Goal: Information Seeking & Learning: Check status

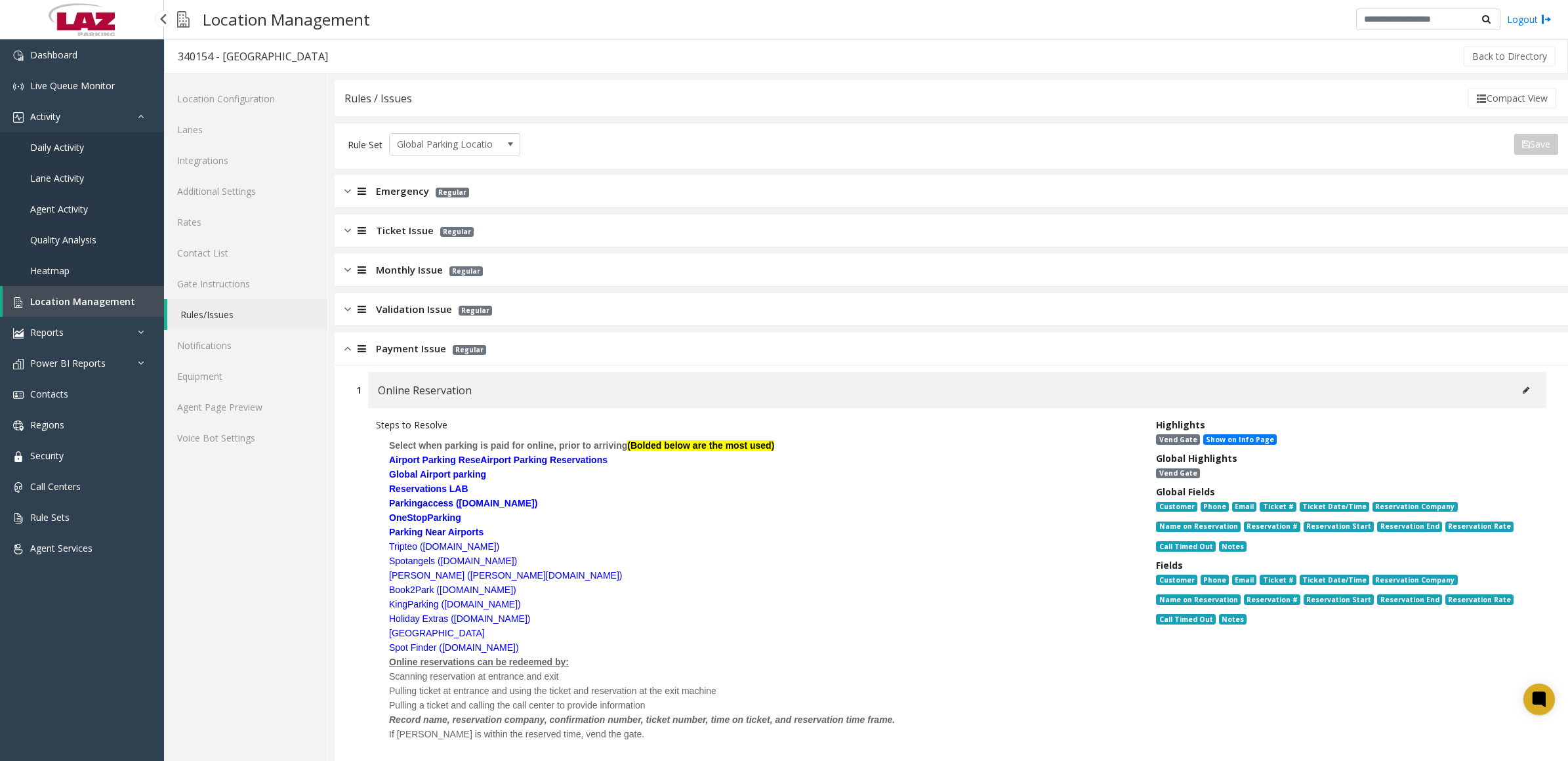
click at [54, 148] on span "Daily Activity" at bounding box center [57, 147] width 54 height 13
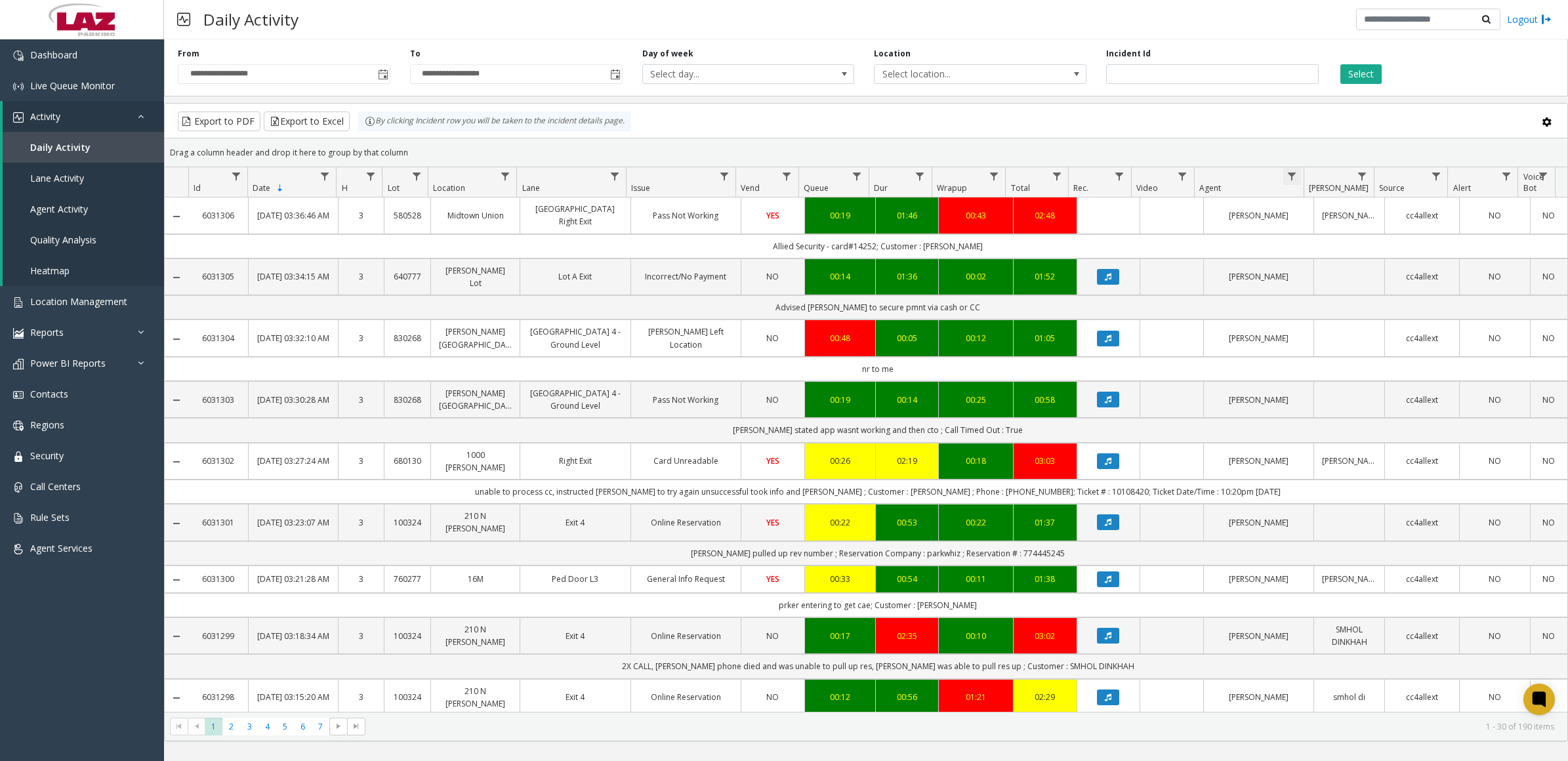
click at [1292, 175] on span "Data table" at bounding box center [1292, 176] width 10 height 10
click at [1324, 236] on input "Agent Filter" at bounding box center [1348, 234] width 112 height 22
type input "****"
click button "Filter" at bounding box center [1377, 355] width 54 height 29
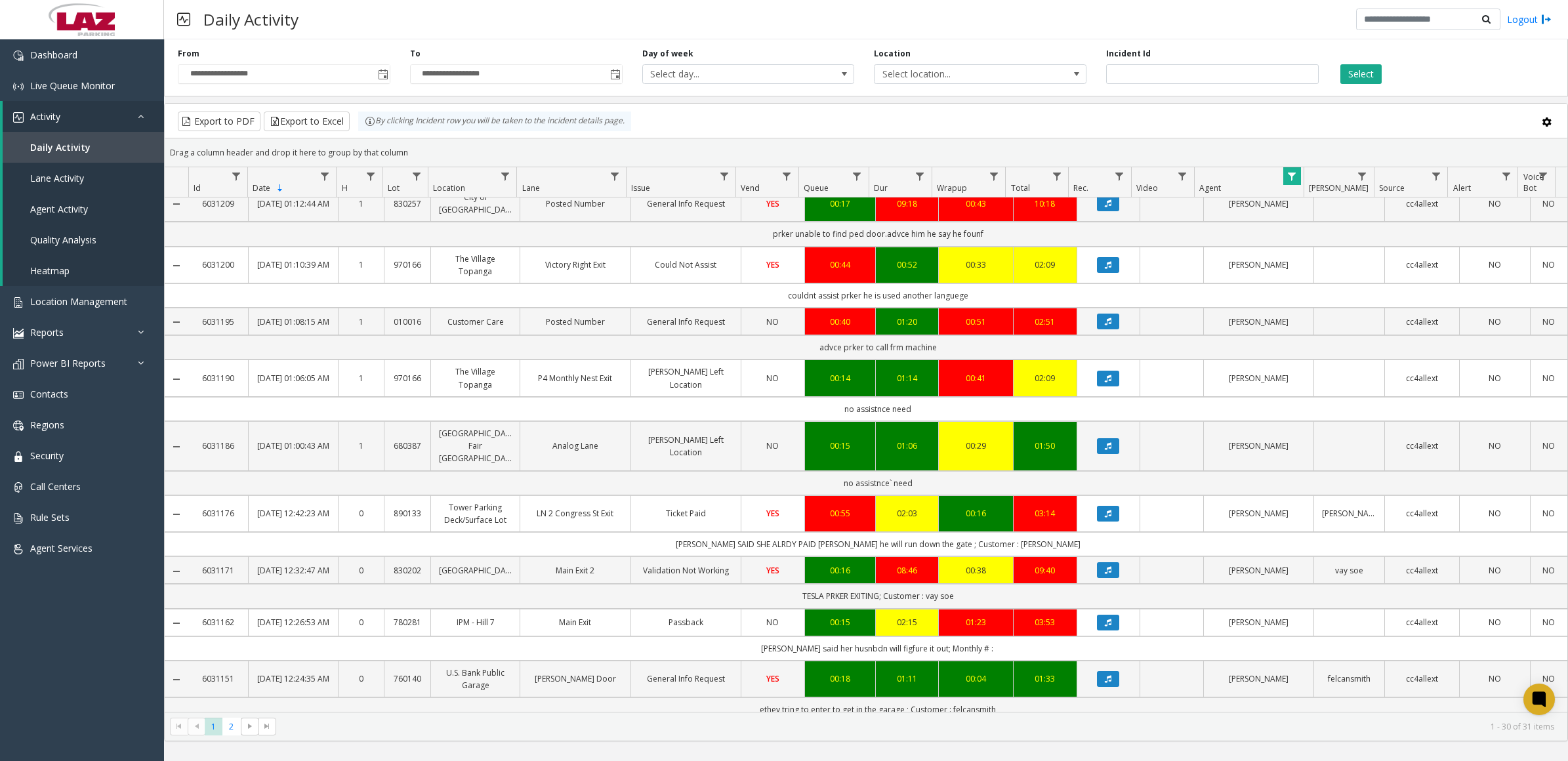
scroll to position [1346, 0]
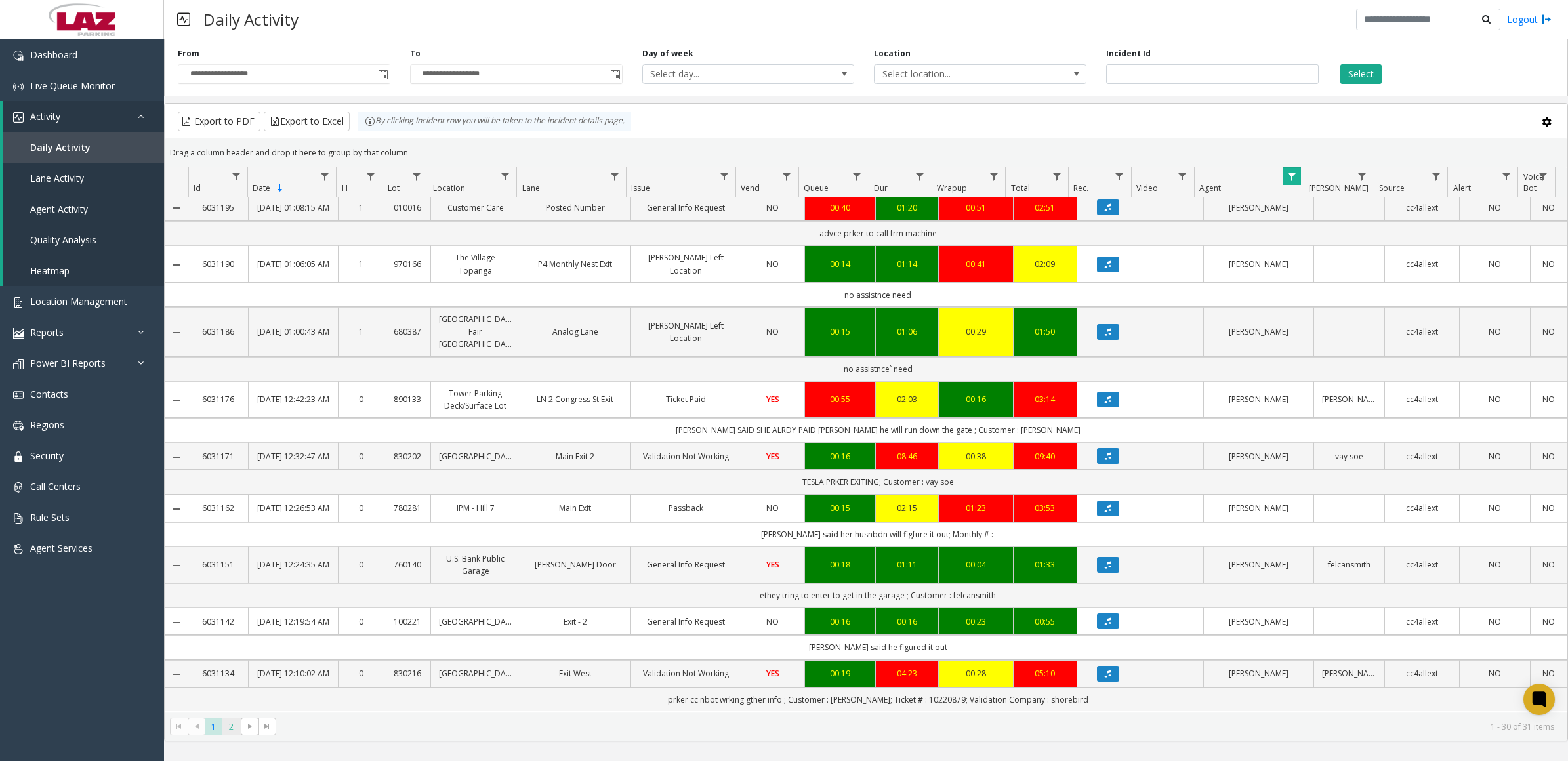
click at [230, 726] on span "2" at bounding box center [231, 726] width 17 height 17
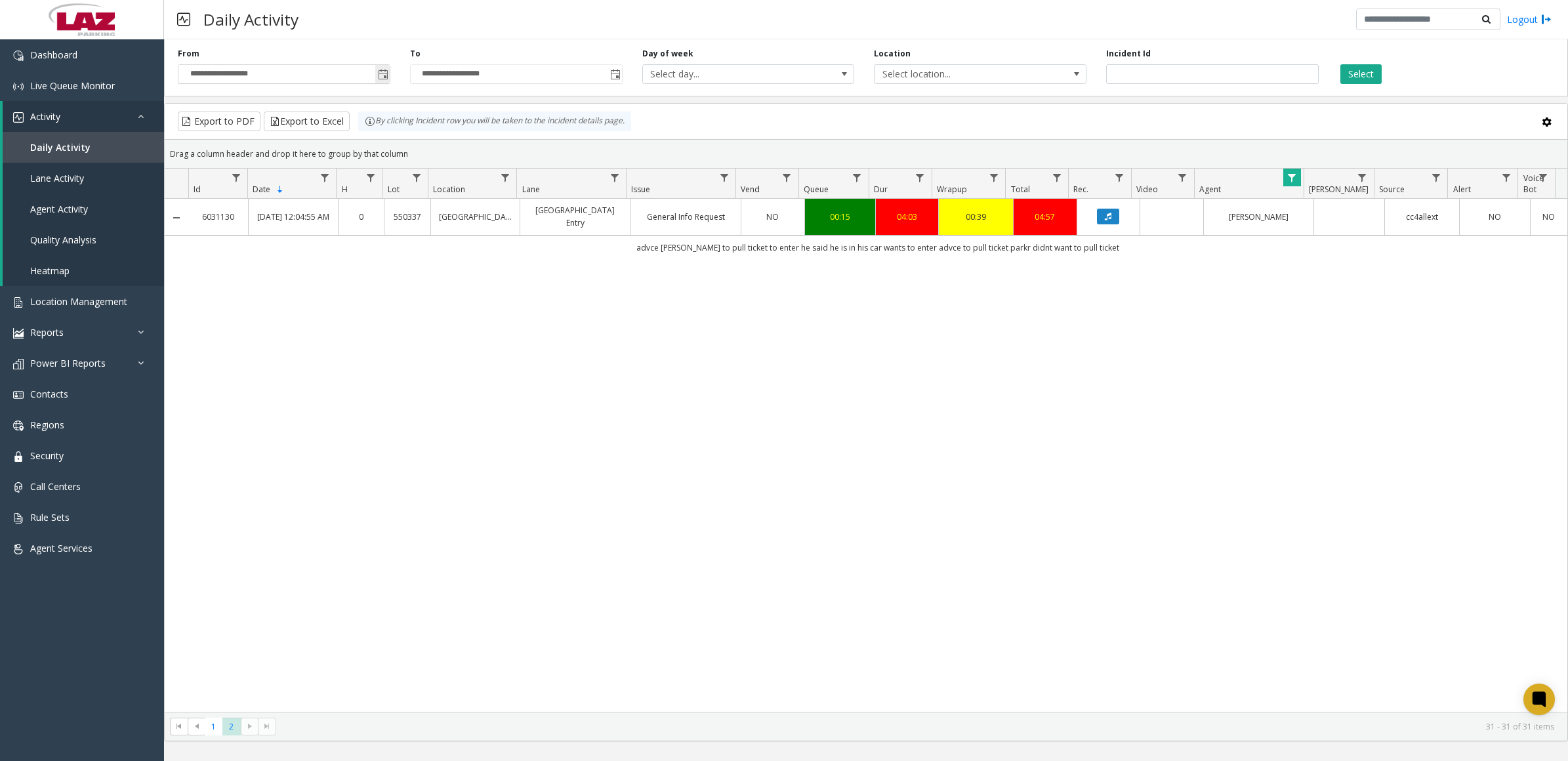
click at [381, 73] on span "Toggle popup" at bounding box center [383, 75] width 10 height 10
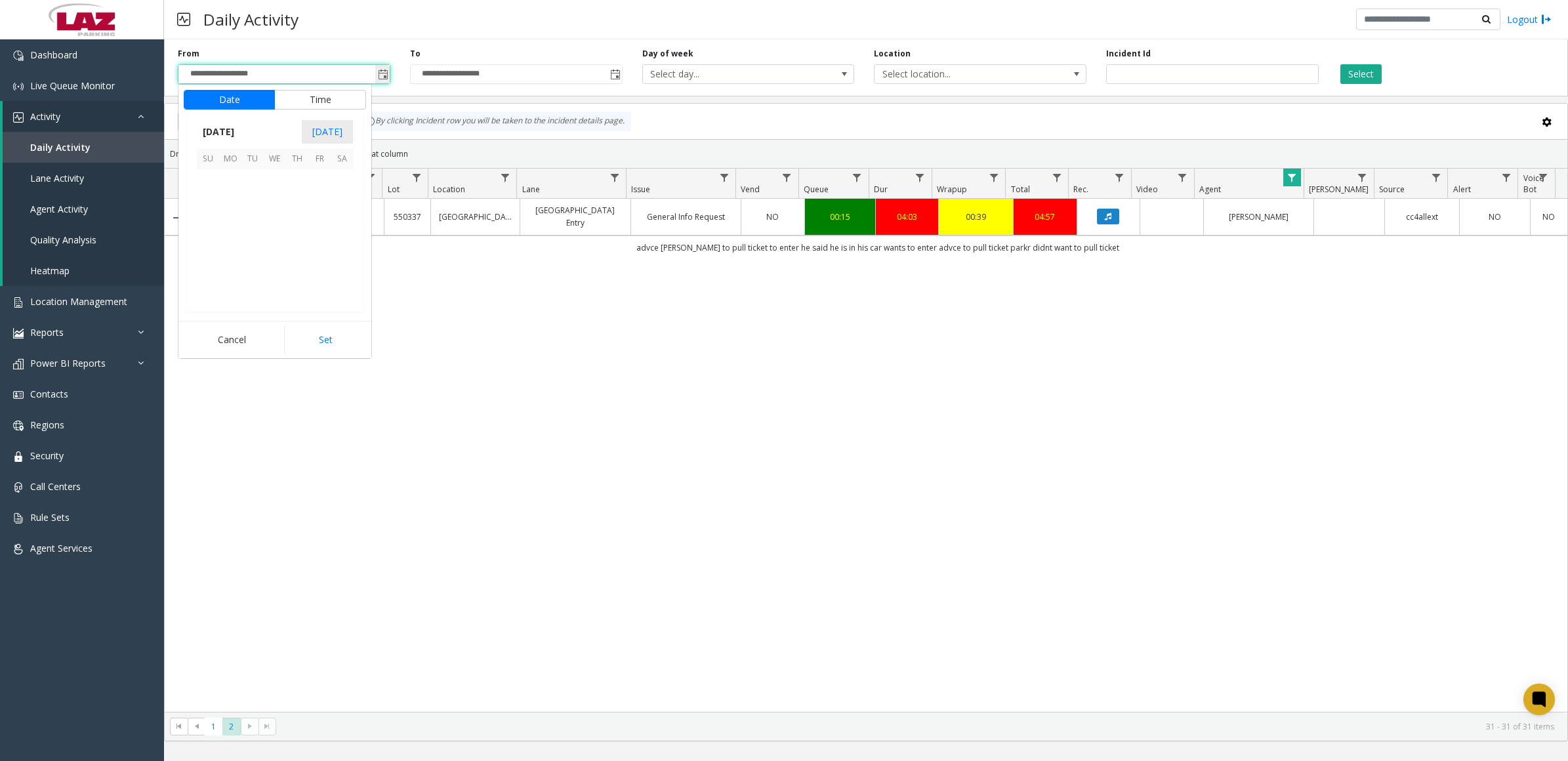
scroll to position [235146, 0]
click at [214, 223] on span "10" at bounding box center [208, 225] width 22 height 22
click at [211, 269] on span "11" at bounding box center [216, 267] width 10 height 13
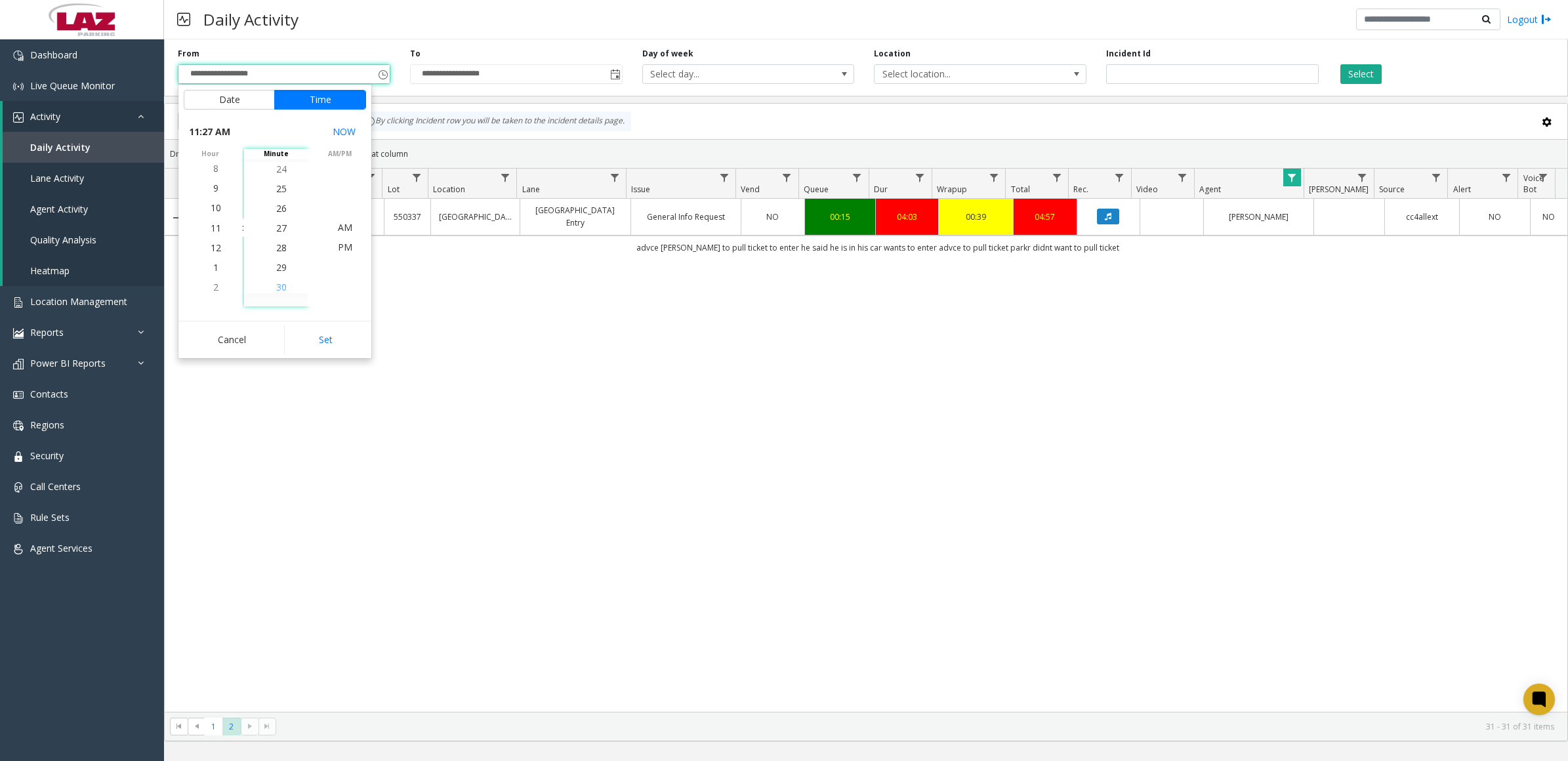
click at [268, 286] on li "30" at bounding box center [281, 287] width 46 height 20
click at [338, 253] on span "PM" at bounding box center [345, 247] width 15 height 13
click at [345, 343] on button "Set" at bounding box center [325, 339] width 82 height 29
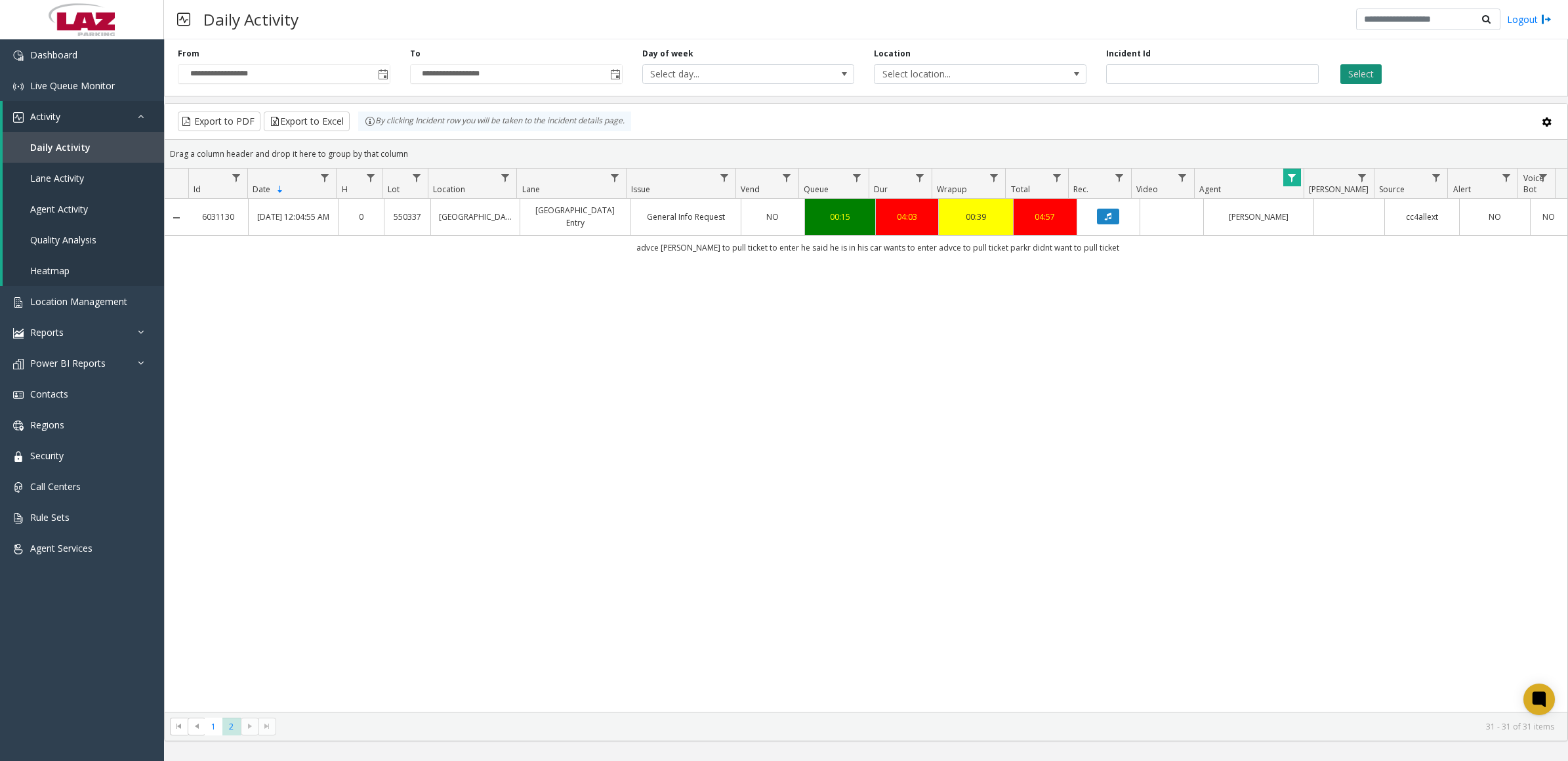
click at [1365, 73] on button "Select" at bounding box center [1361, 74] width 41 height 20
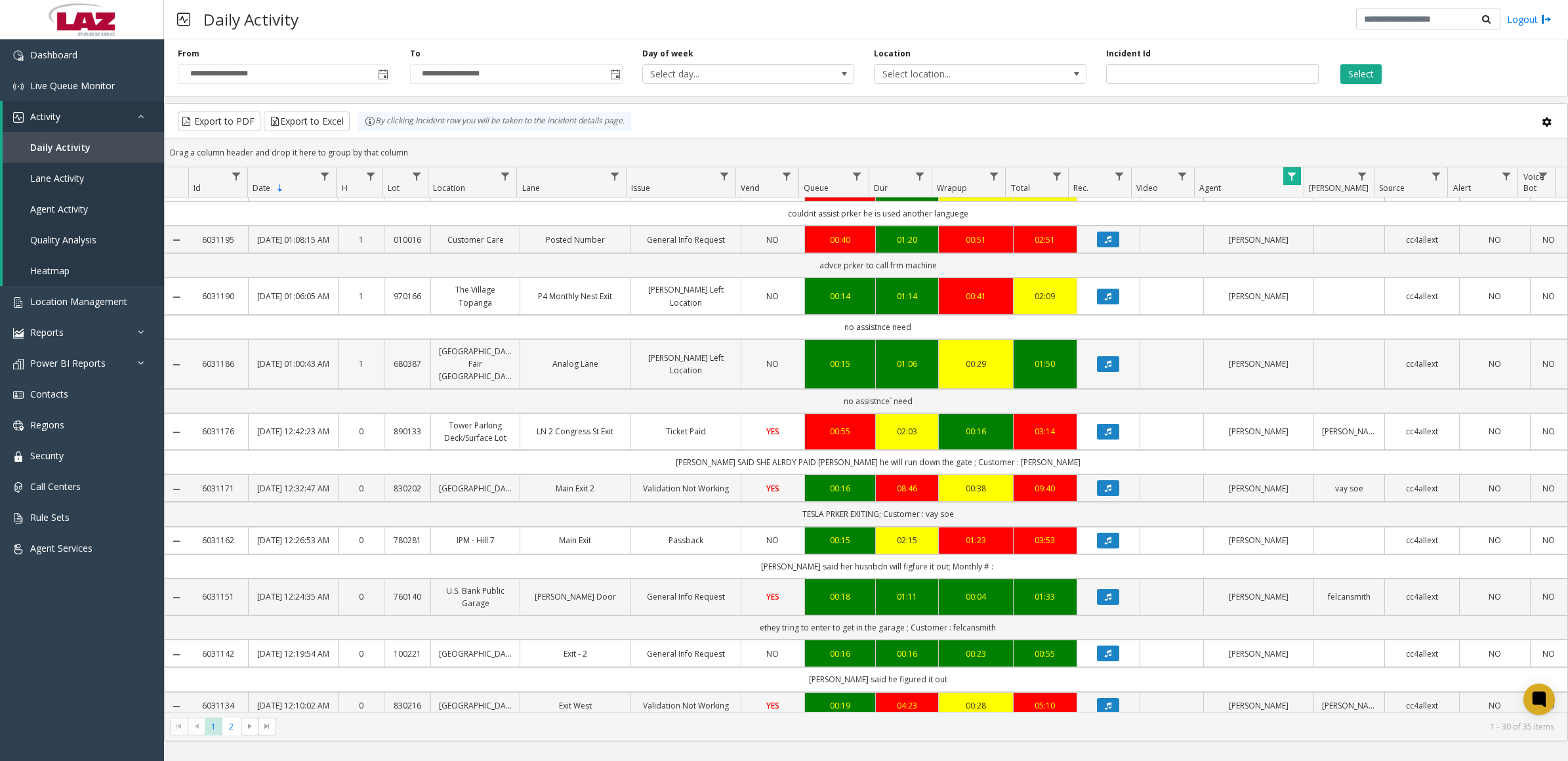
scroll to position [1346, 0]
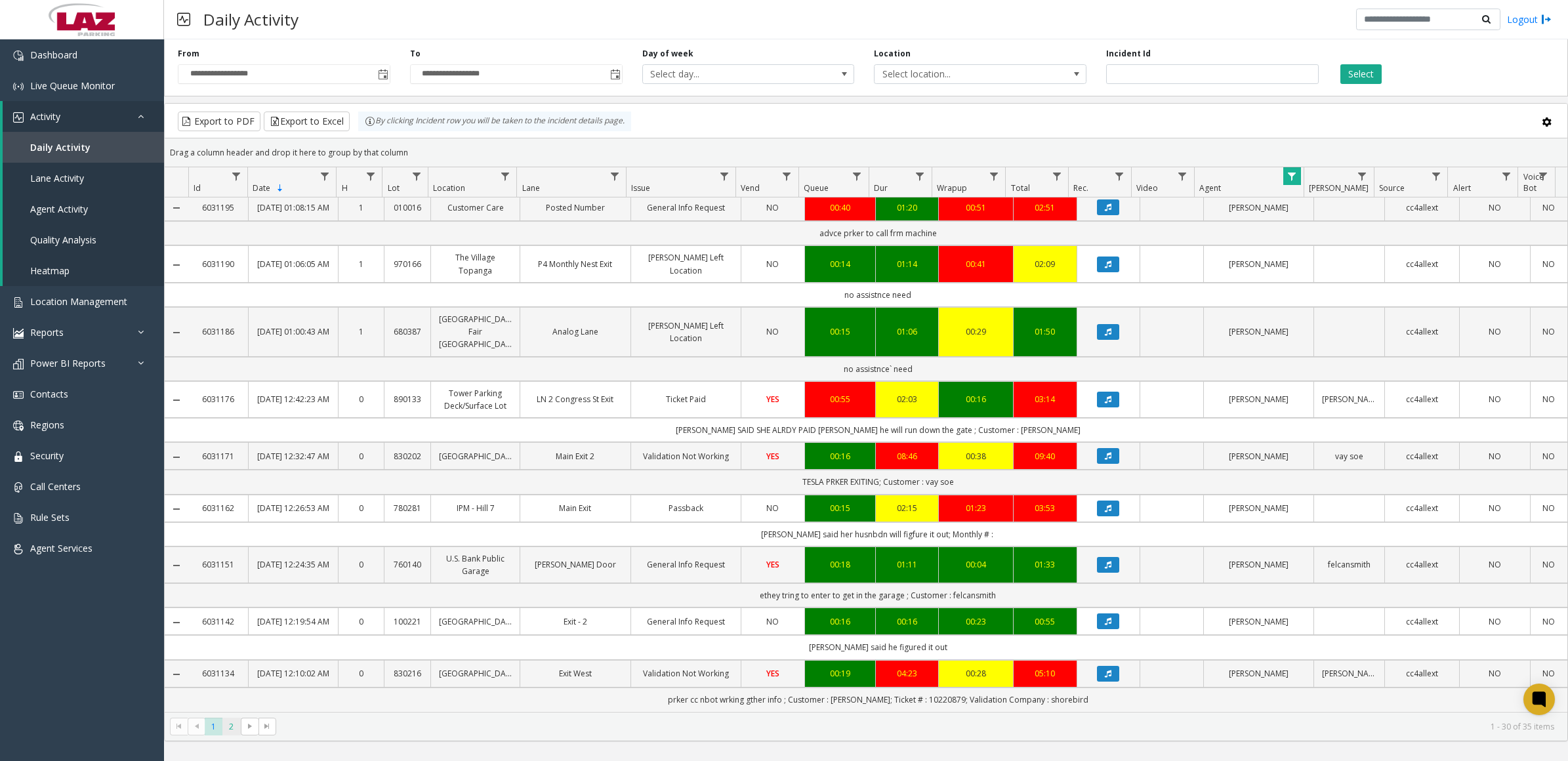
click at [230, 730] on span "2" at bounding box center [231, 726] width 17 height 17
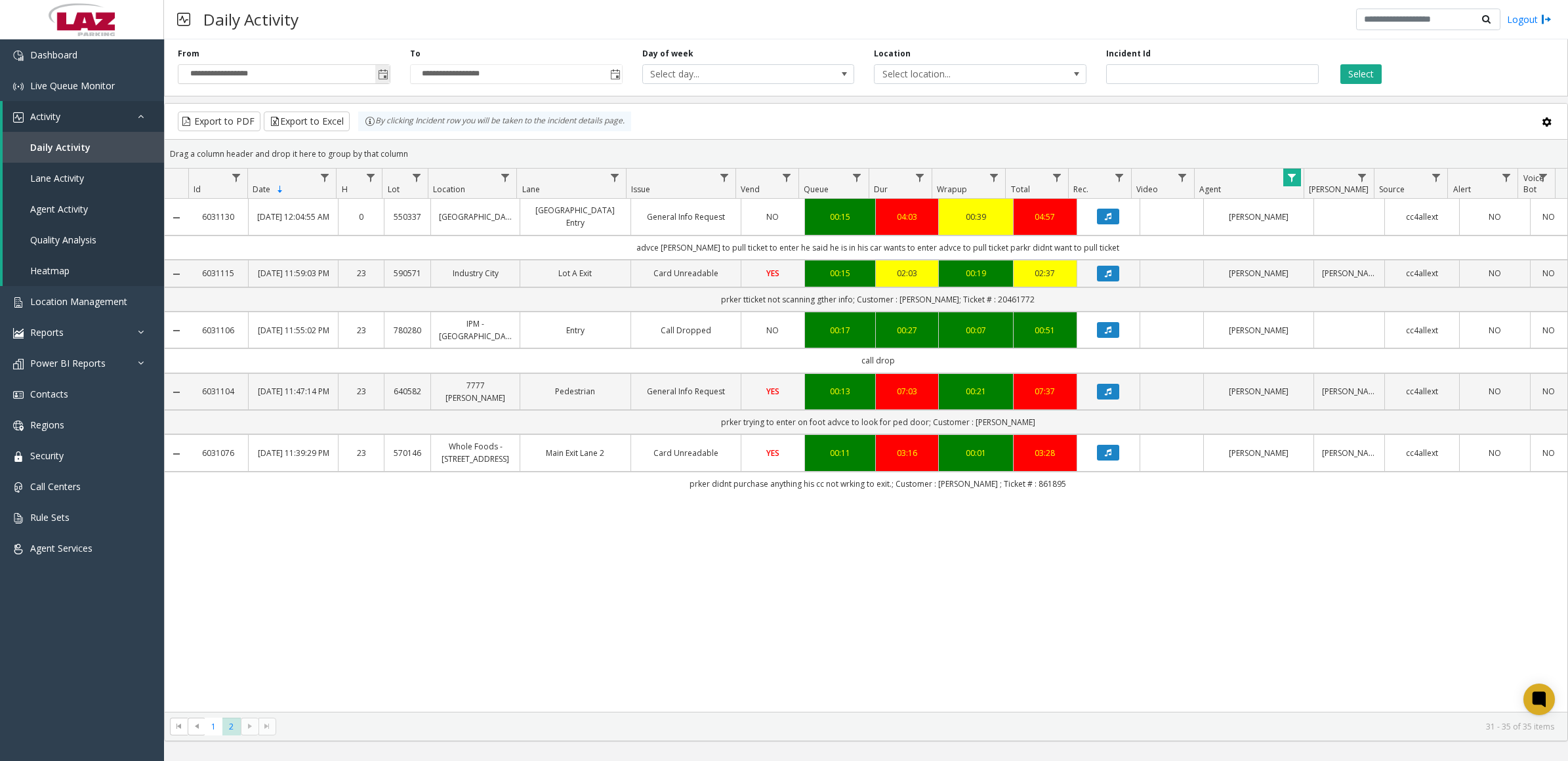
click at [380, 73] on span "Toggle popup" at bounding box center [383, 75] width 10 height 10
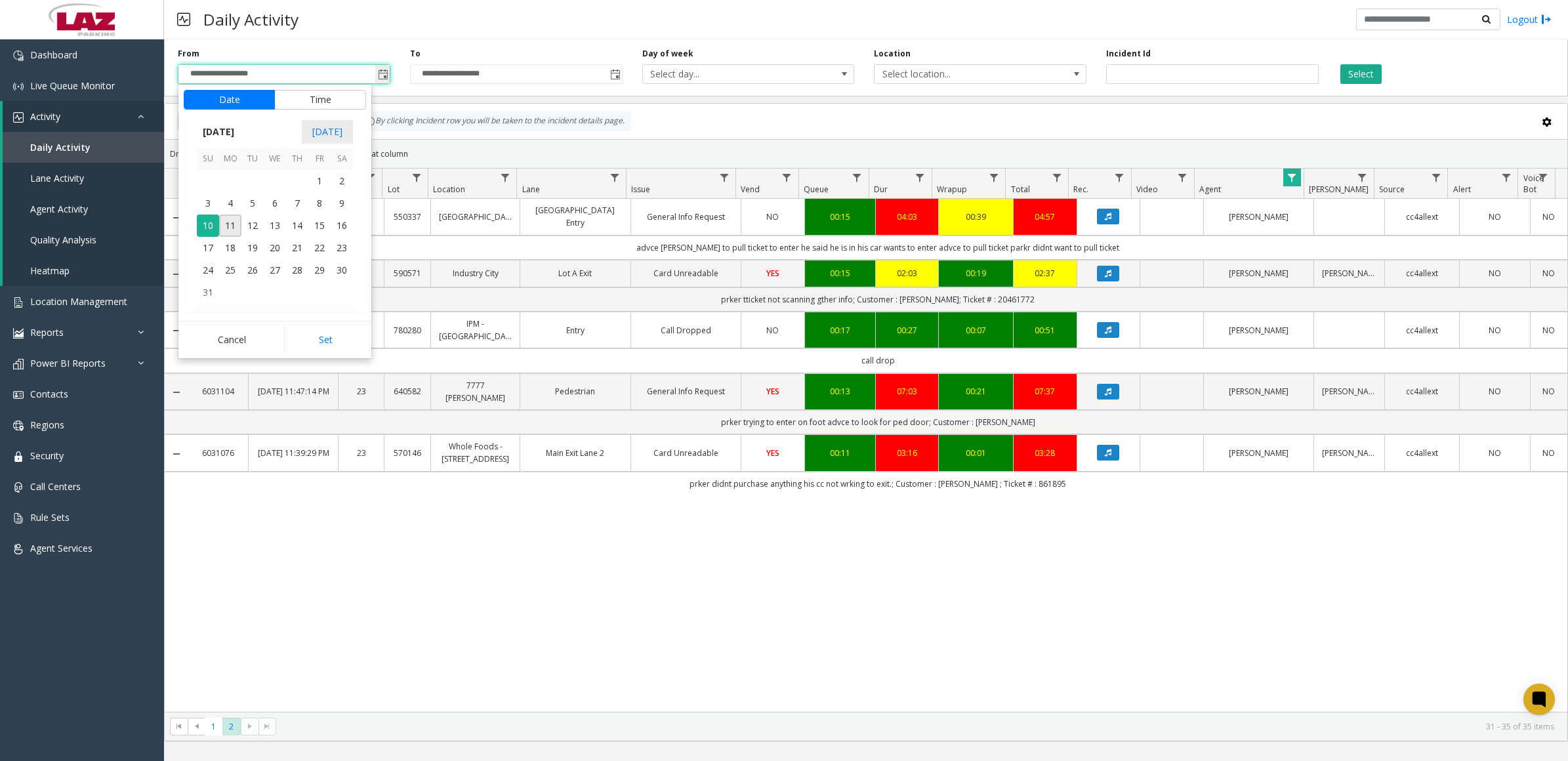
scroll to position [20, 0]
click at [304, 103] on button "Time" at bounding box center [320, 100] width 92 height 20
click at [217, 214] on li "10" at bounding box center [216, 209] width 46 height 20
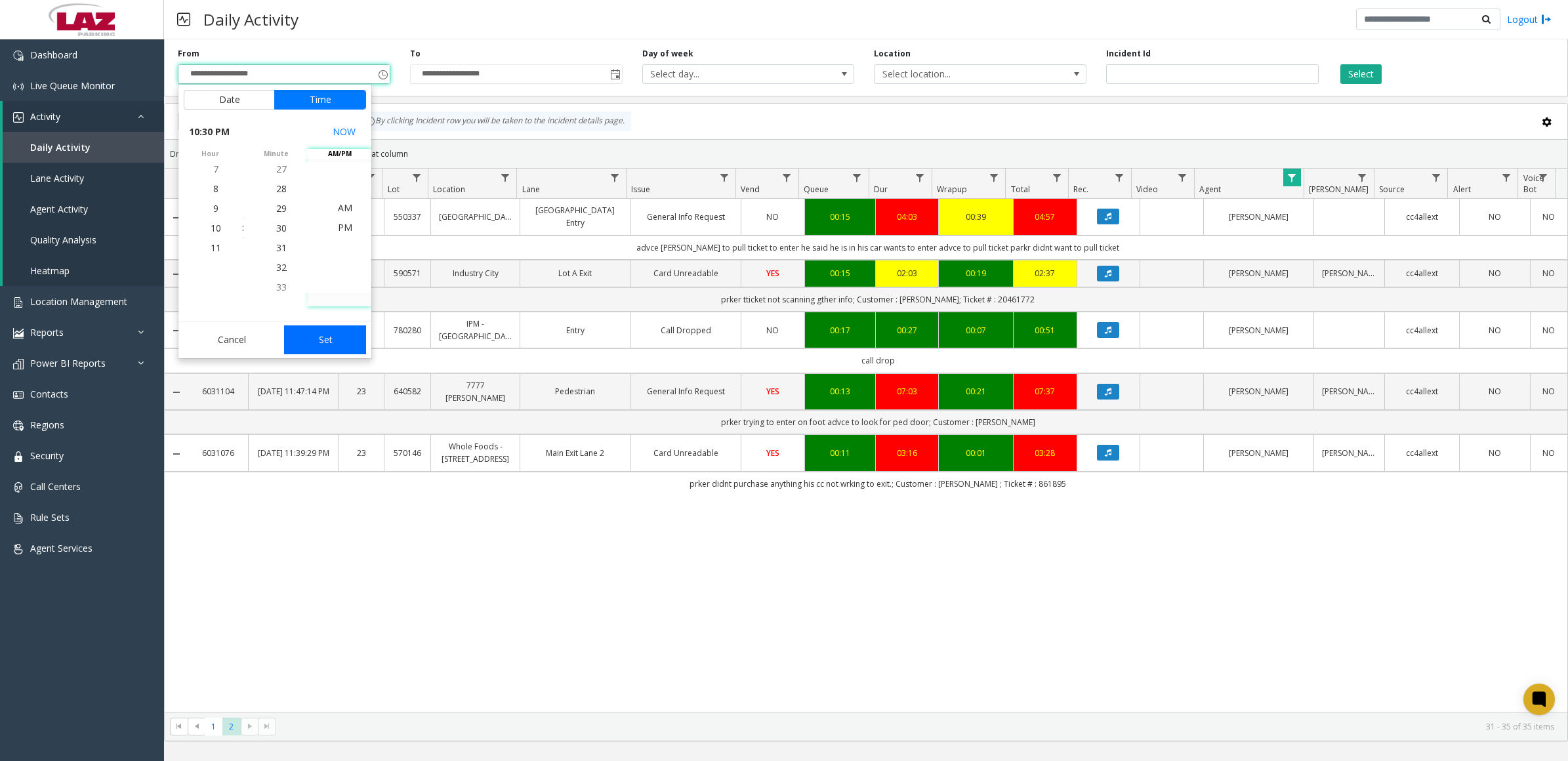
click at [333, 335] on button "Set" at bounding box center [325, 339] width 82 height 29
type input "**********"
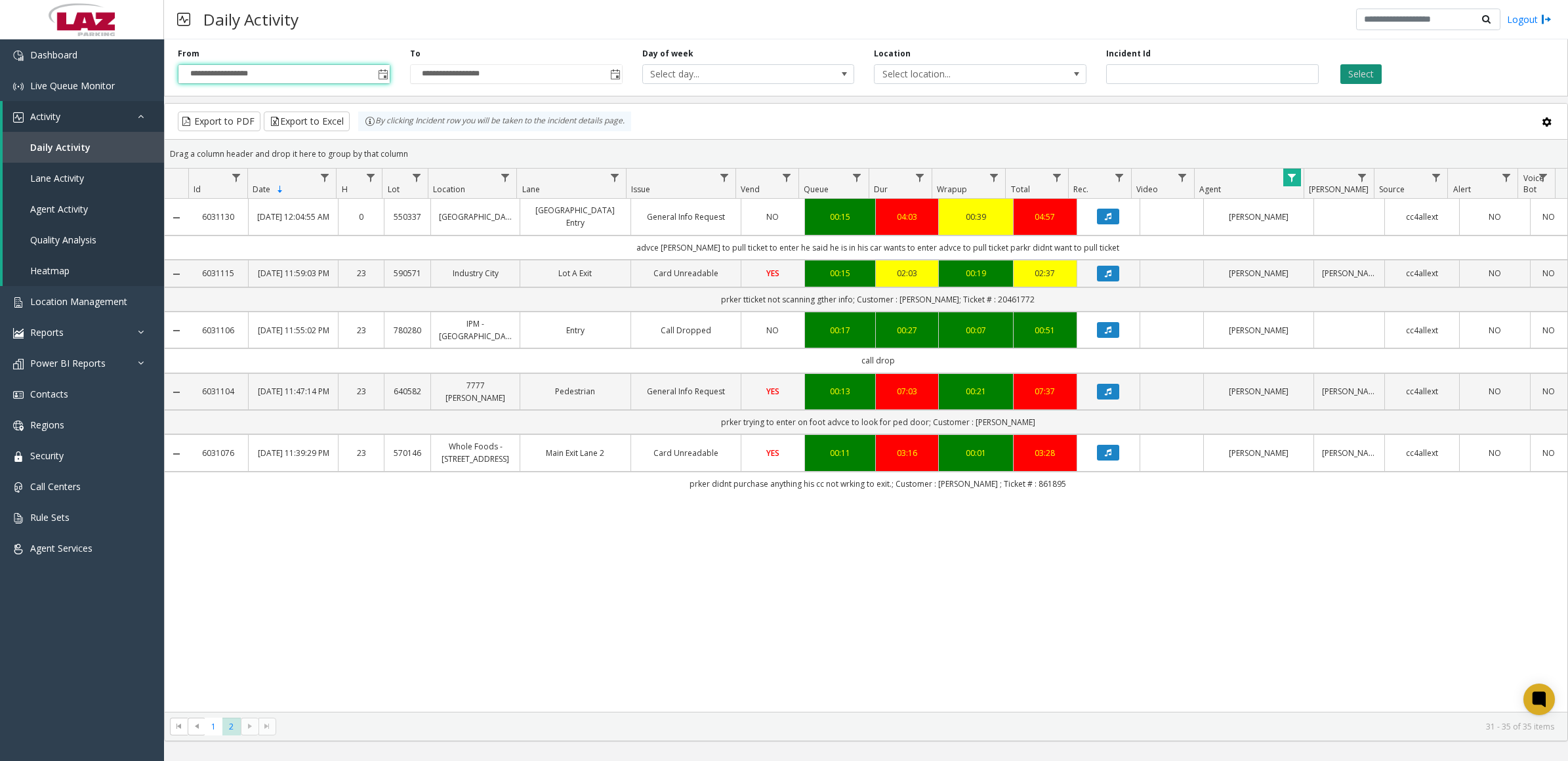
click at [1375, 71] on button "Select" at bounding box center [1361, 74] width 41 height 20
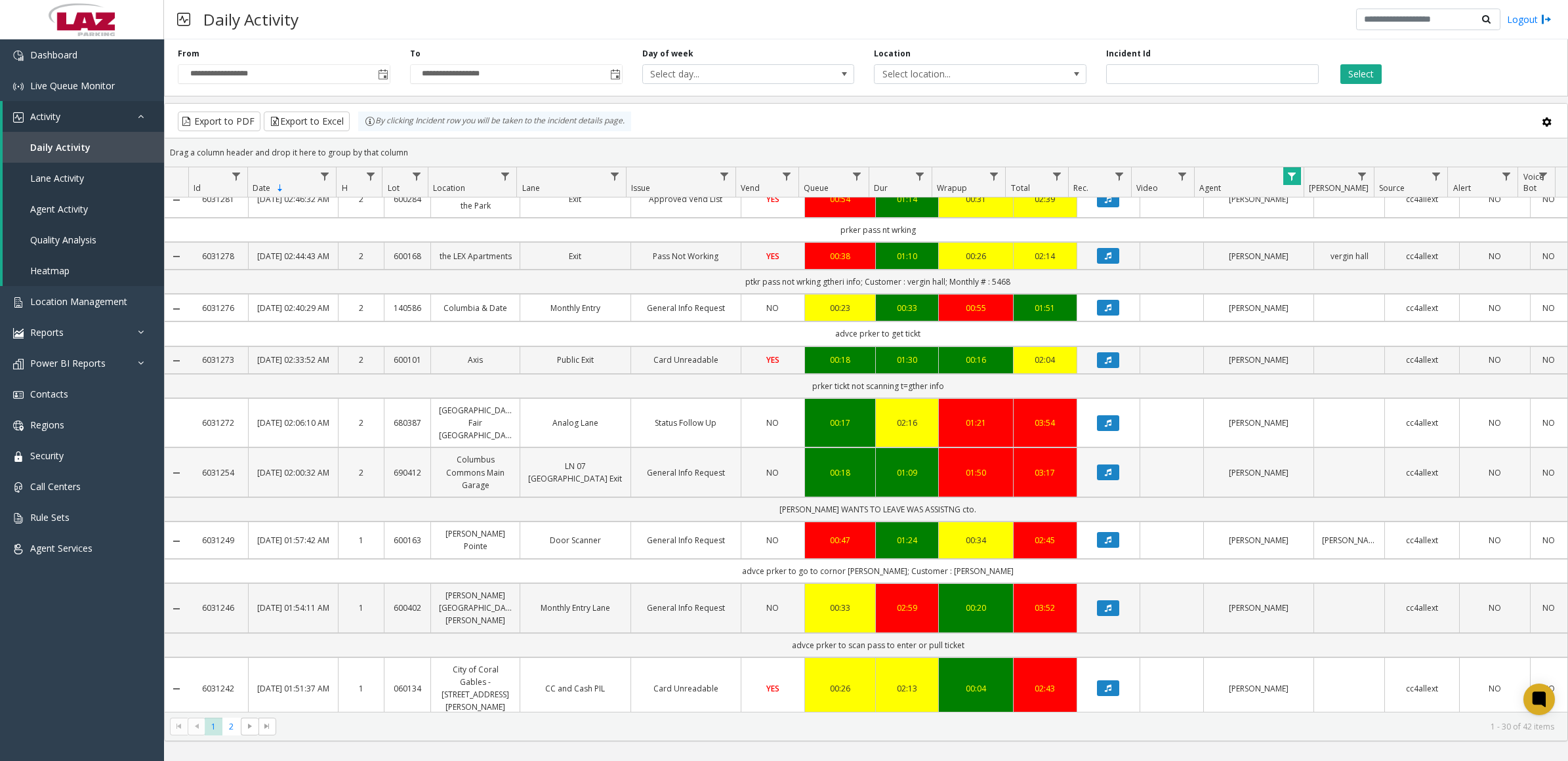
scroll to position [410, 0]
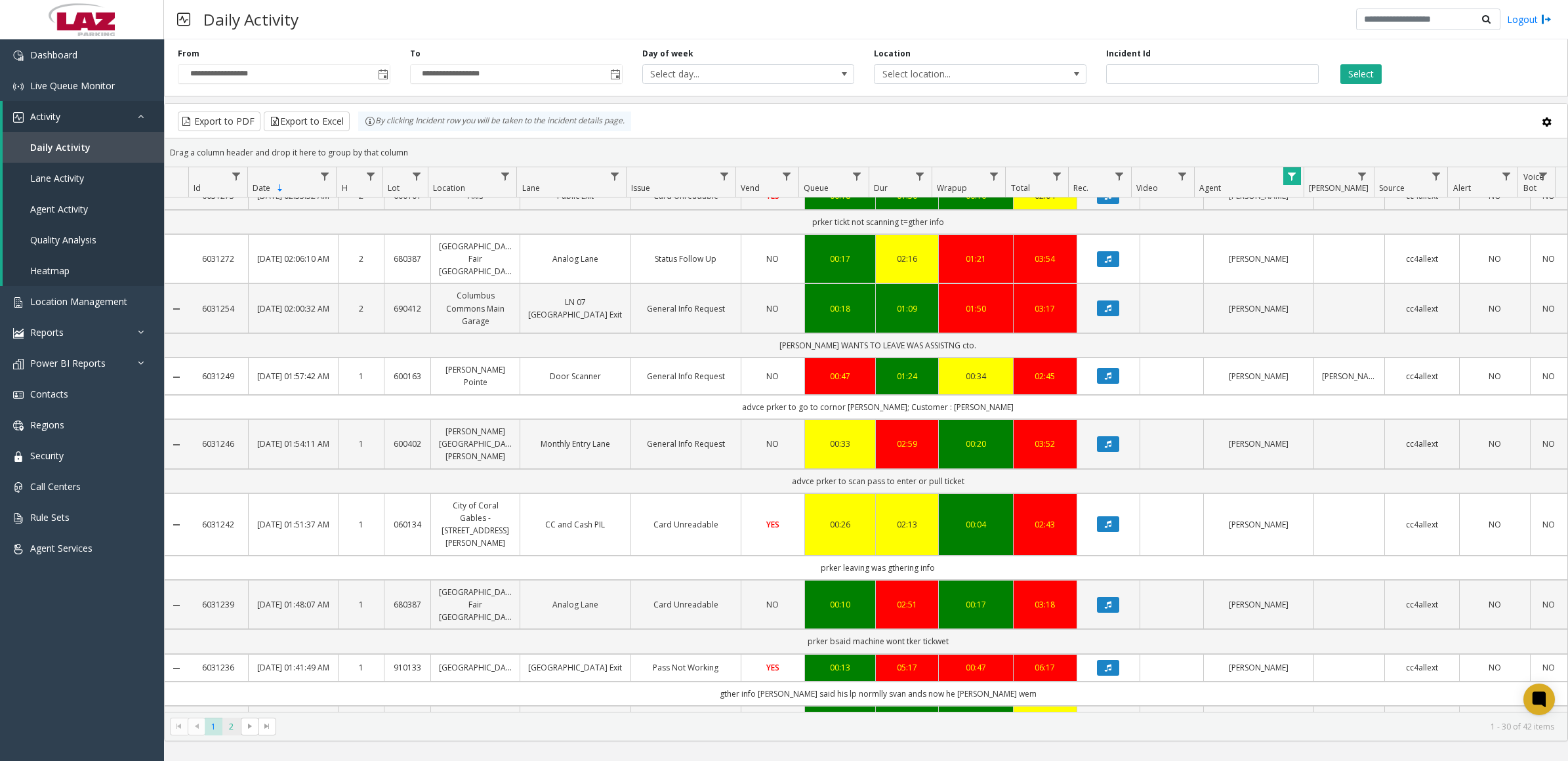
click at [234, 725] on span "2" at bounding box center [231, 726] width 17 height 17
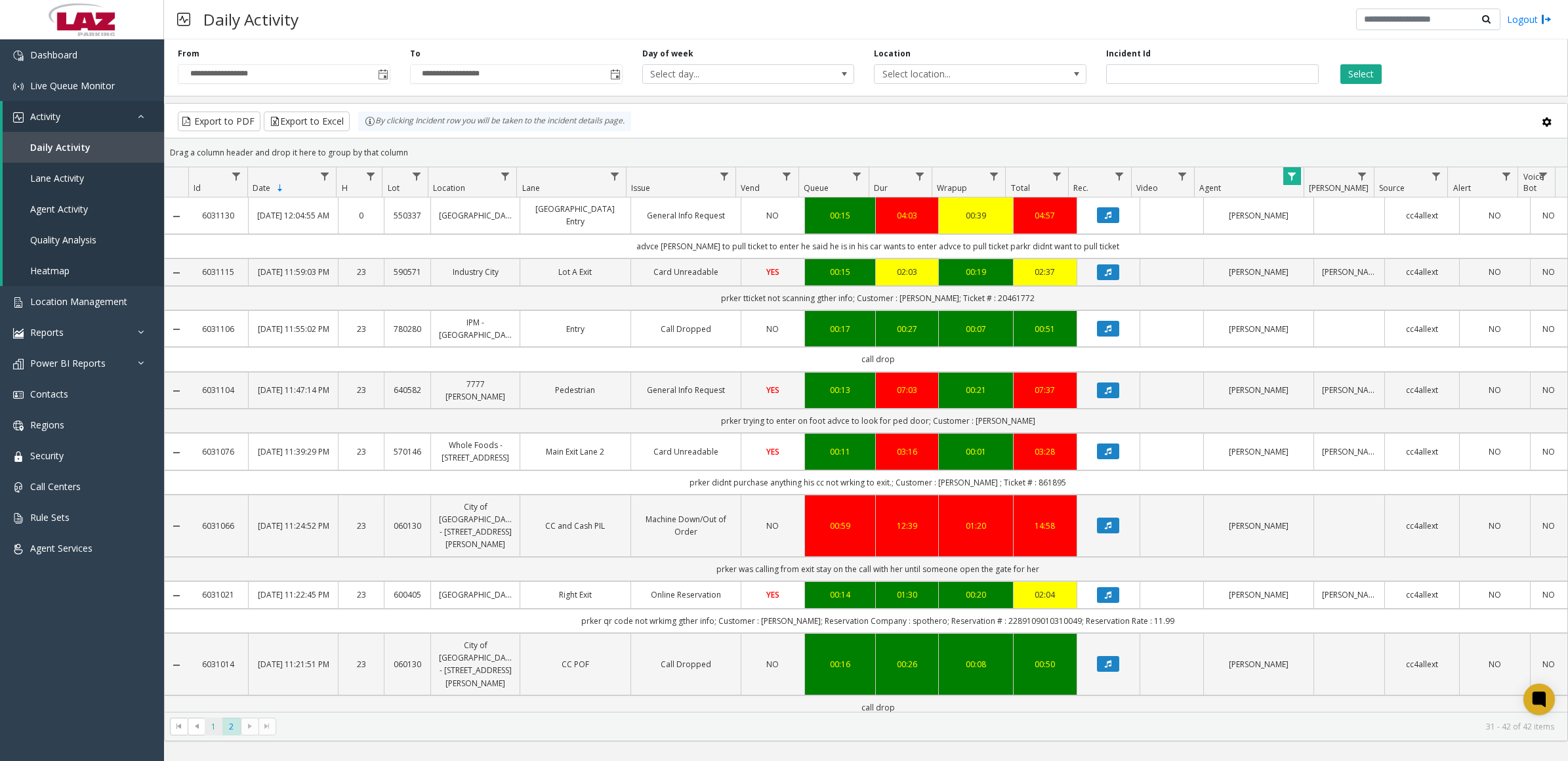
click at [212, 732] on span "1" at bounding box center [213, 726] width 17 height 17
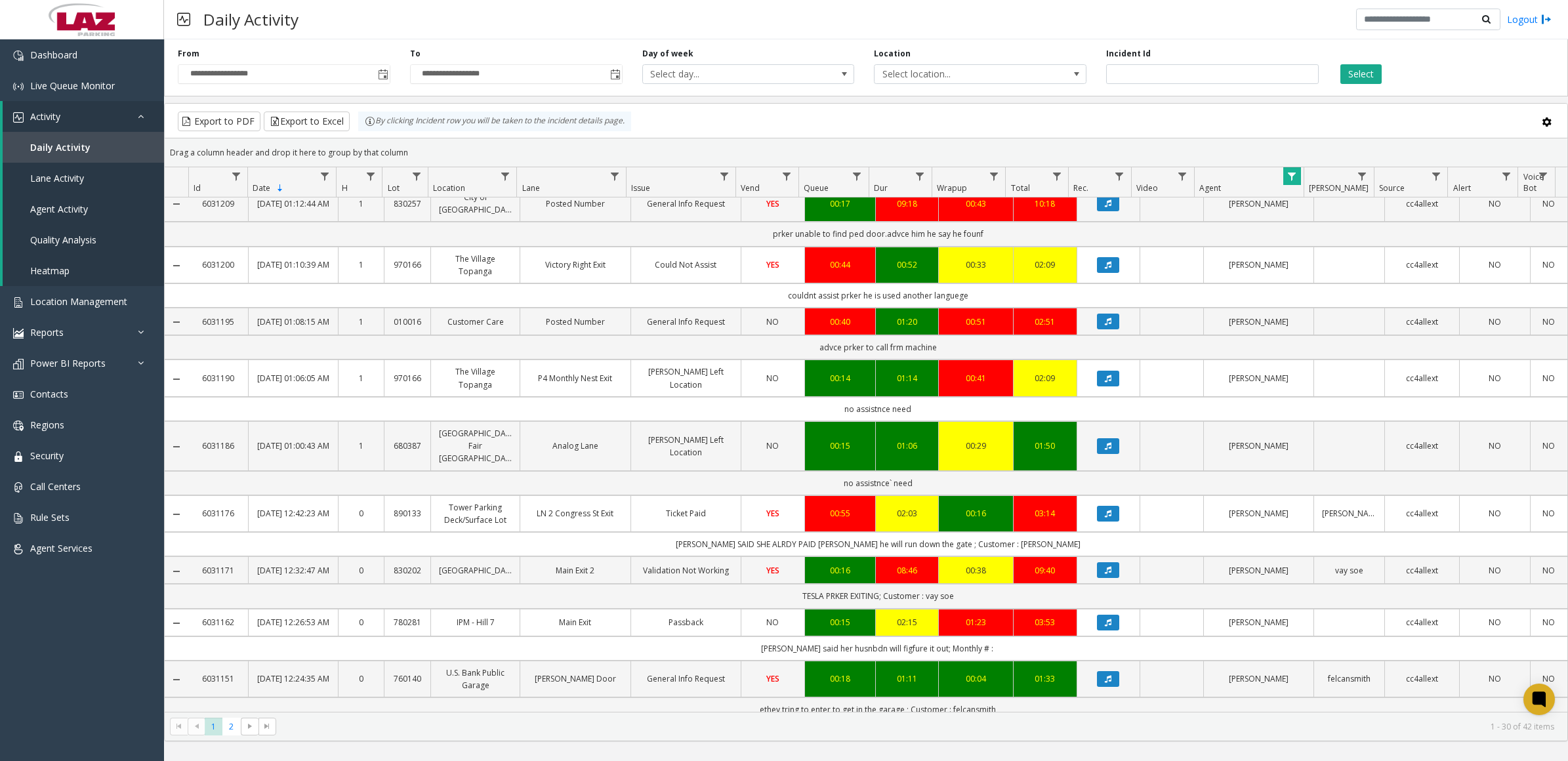
scroll to position [1346, 0]
